Goal: Check status

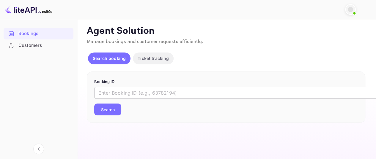
click at [146, 92] on input "text" at bounding box center [242, 93] width 297 height 12
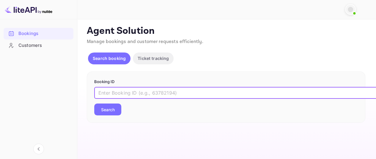
paste input "9832840"
type input "9832840"
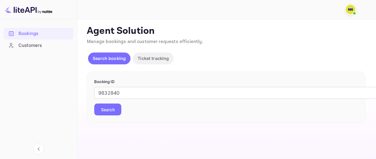
click at [110, 115] on button "Search" at bounding box center [107, 110] width 27 height 12
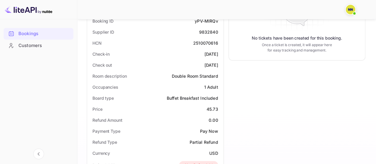
scroll to position [89, 0]
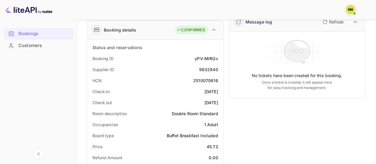
click at [206, 80] on div "2510070616" at bounding box center [205, 80] width 25 height 6
copy div "2510070616"
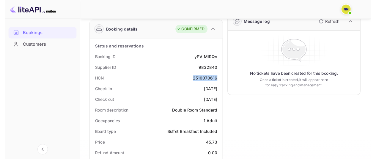
scroll to position [0, 0]
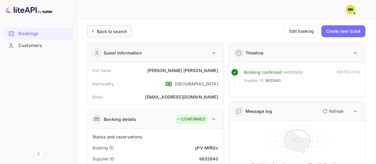
click at [111, 28] on div "Back to search" at bounding box center [112, 31] width 30 height 6
